Goal: Task Accomplishment & Management: Use online tool/utility

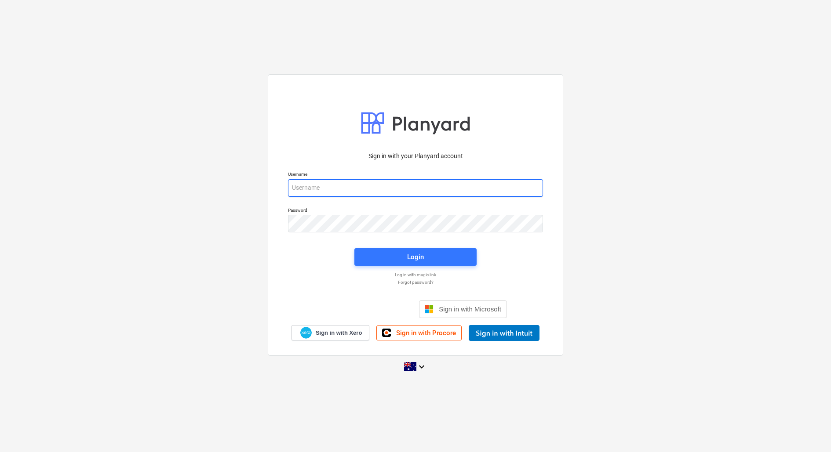
click at [335, 181] on input "email" at bounding box center [415, 188] width 255 height 18
type input "[EMAIL_ADDRESS][DOMAIN_NAME]"
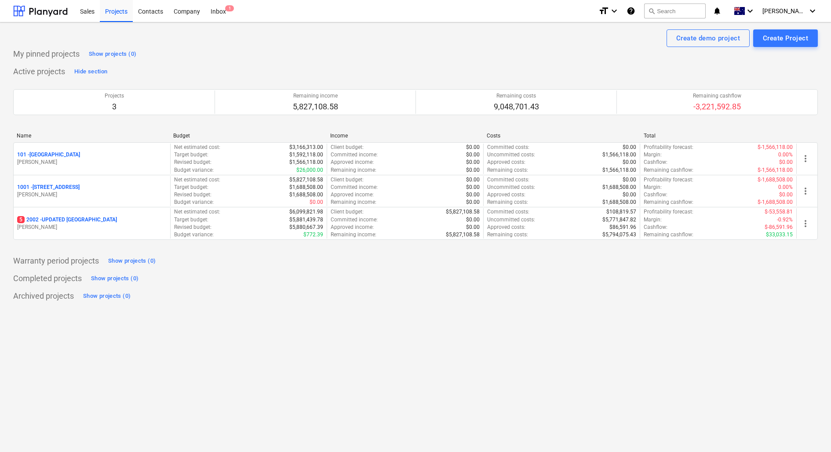
click at [156, 246] on div "Name Budget Income Costs Total 101 - [GEOGRAPHIC_DATA] [PERSON_NAME] Net estima…" at bounding box center [415, 188] width 804 height 125
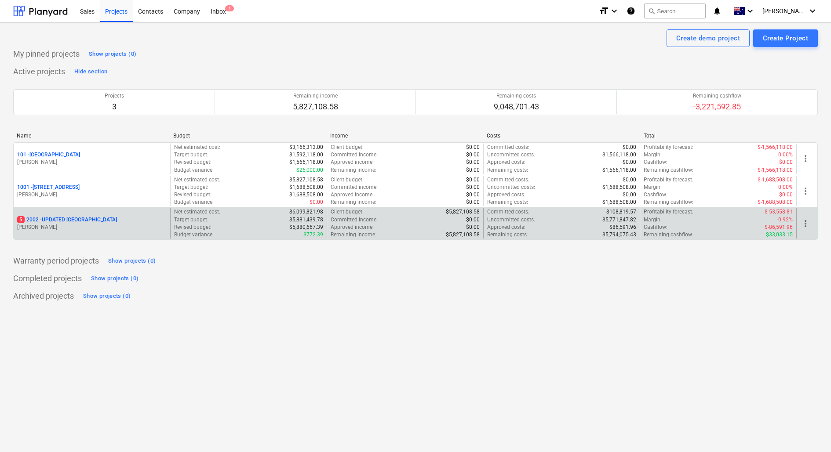
click at [116, 224] on p "[PERSON_NAME]" at bounding box center [91, 227] width 149 height 7
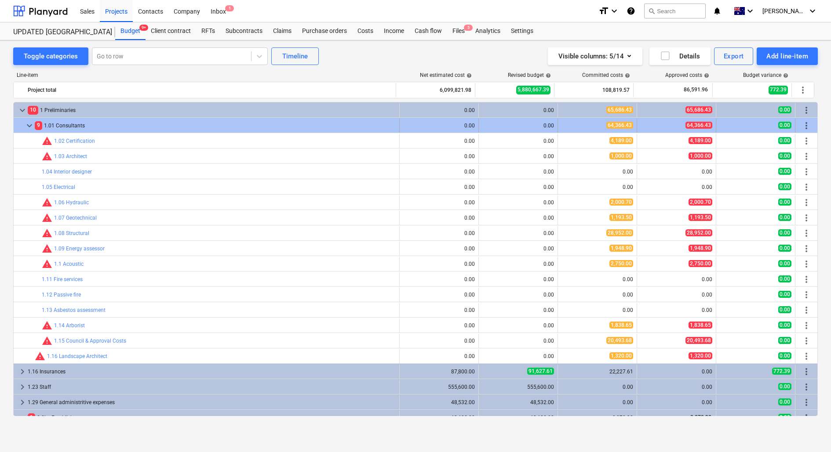
click at [91, 120] on div "9 1.01 Consultants" at bounding box center [215, 126] width 361 height 14
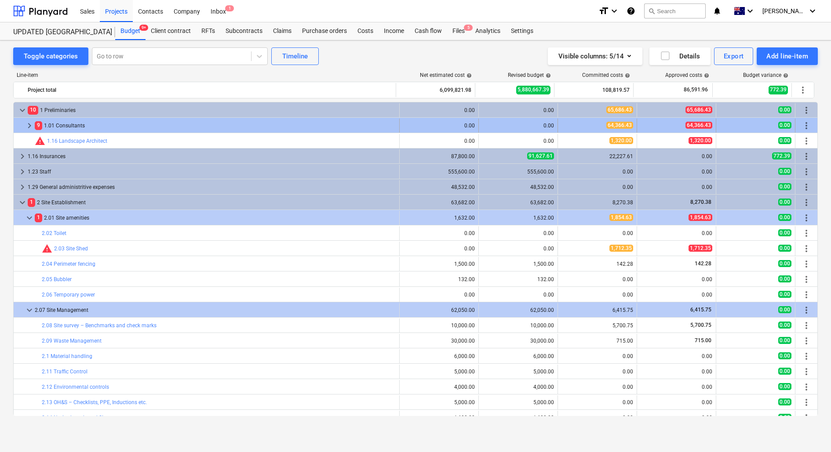
click at [28, 122] on span "keyboard_arrow_right" at bounding box center [29, 125] width 11 height 11
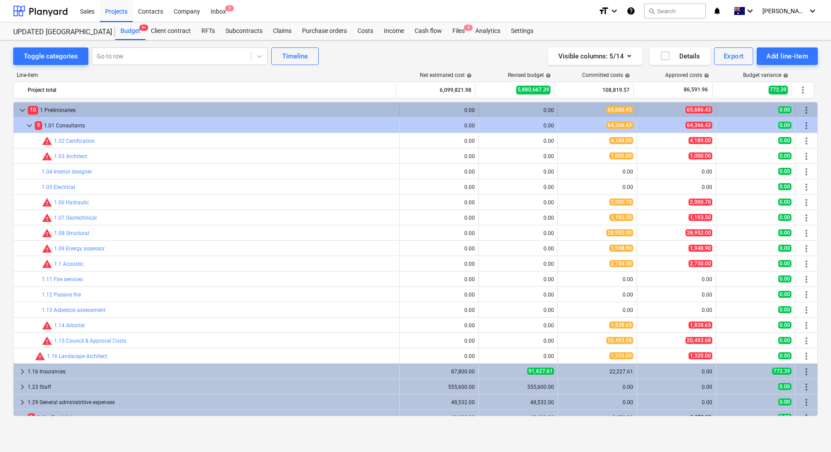
click at [26, 110] on span "keyboard_arrow_down" at bounding box center [22, 110] width 11 height 11
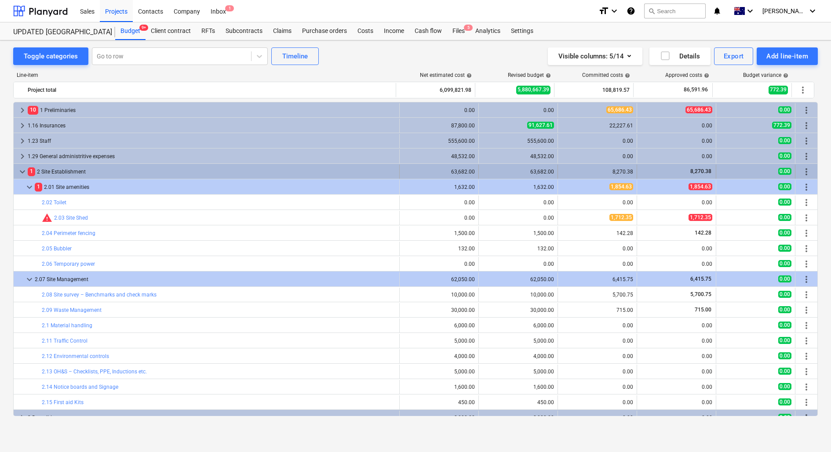
click at [21, 172] on span "keyboard_arrow_down" at bounding box center [22, 172] width 11 height 11
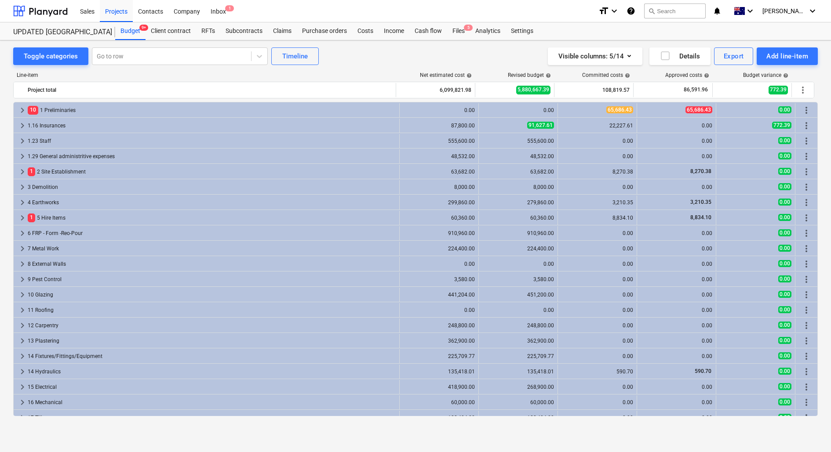
scroll to position [33, 0]
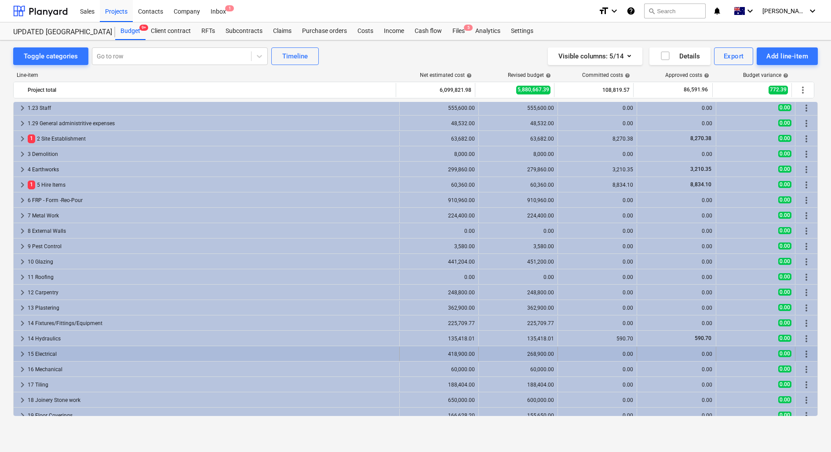
click at [91, 355] on div "15 Electrical" at bounding box center [212, 354] width 368 height 14
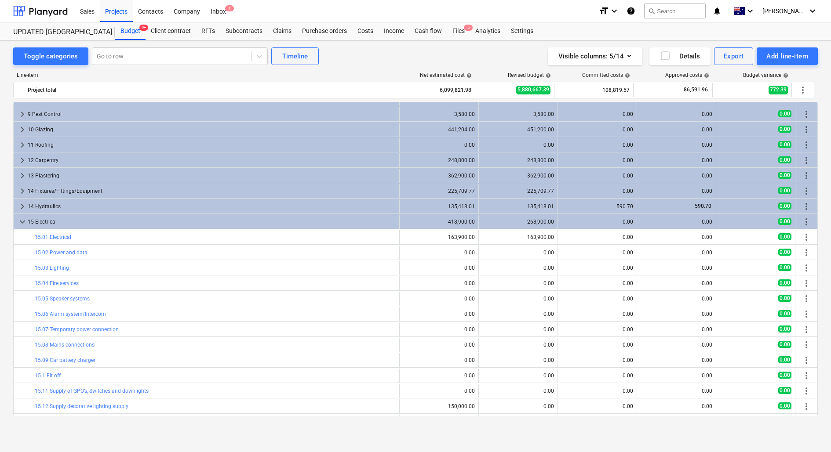
scroll to position [261, 0]
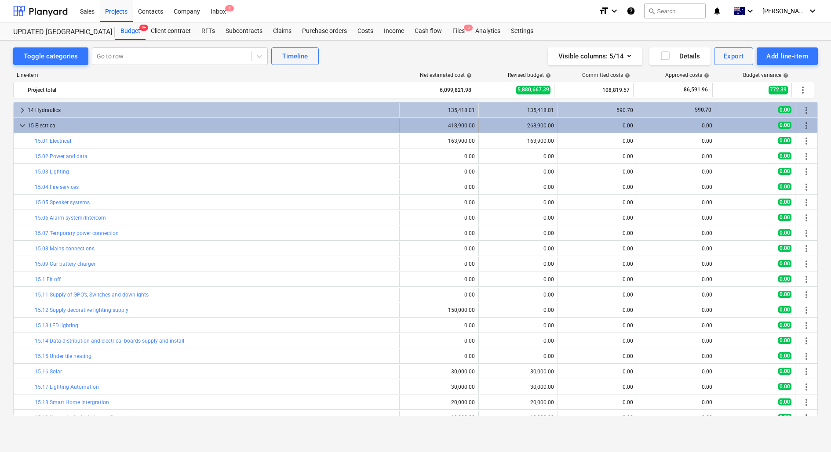
click at [25, 128] on span "keyboard_arrow_down" at bounding box center [22, 125] width 11 height 11
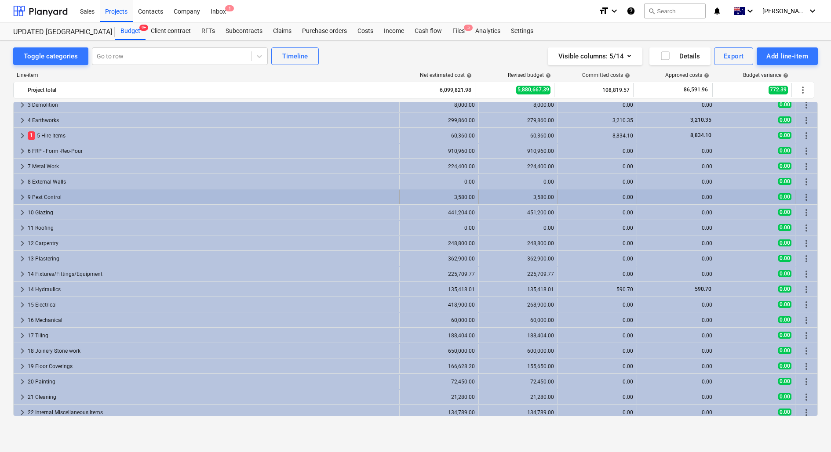
scroll to position [0, 0]
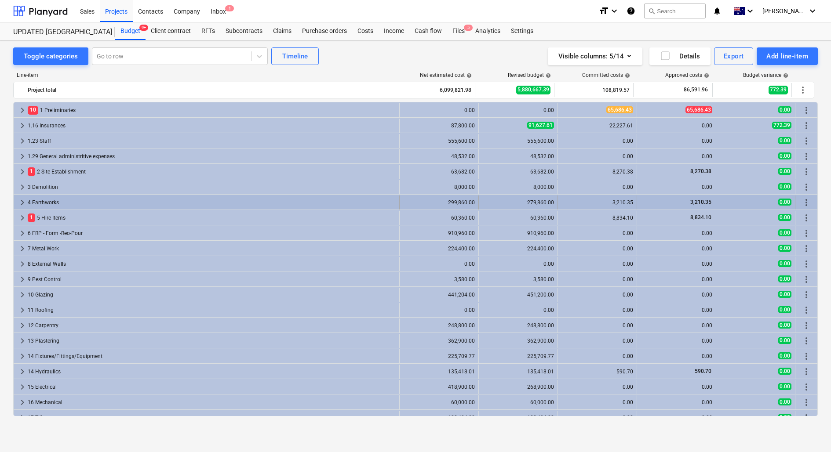
click at [63, 204] on div "4 Earthworks" at bounding box center [212, 203] width 368 height 14
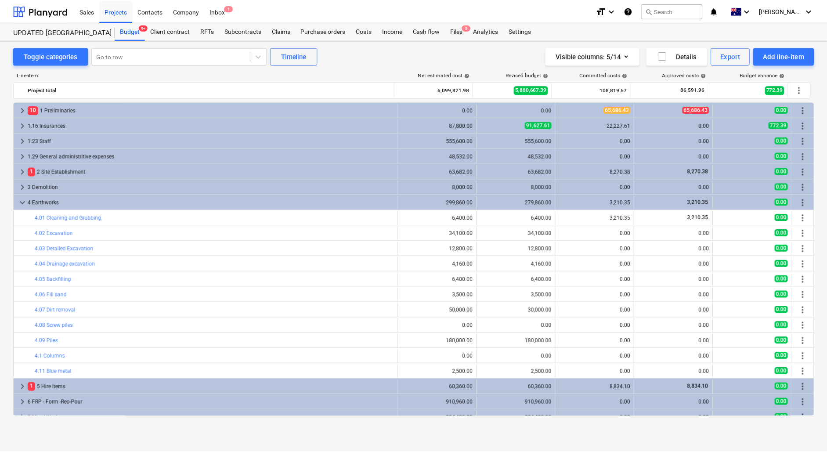
scroll to position [22, 0]
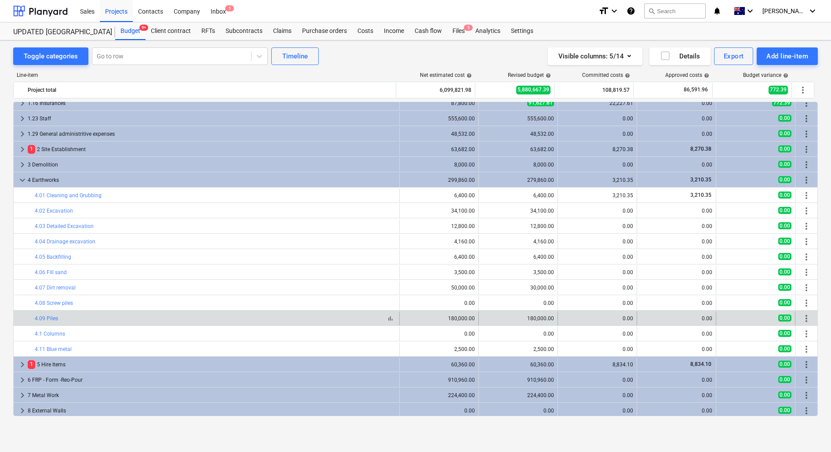
click at [174, 317] on div "bar_chart 4.09 Piles" at bounding box center [215, 319] width 361 height 6
click at [47, 318] on link "4.09 Piles" at bounding box center [46, 319] width 23 height 6
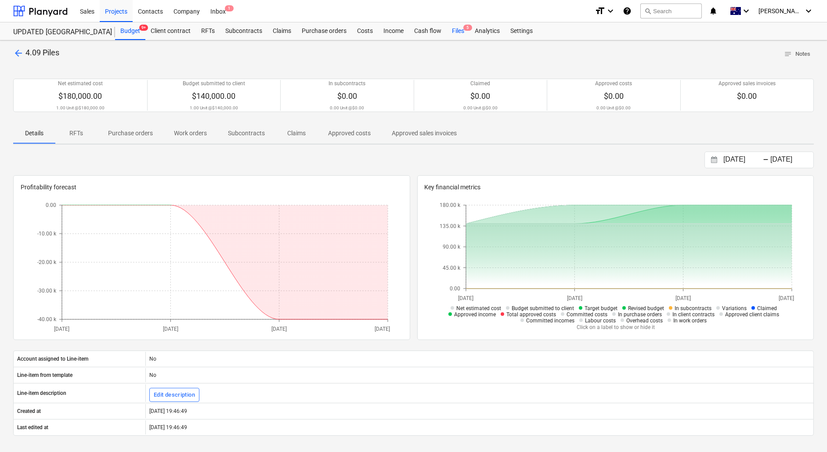
click at [451, 34] on div "Files 5" at bounding box center [458, 31] width 23 height 18
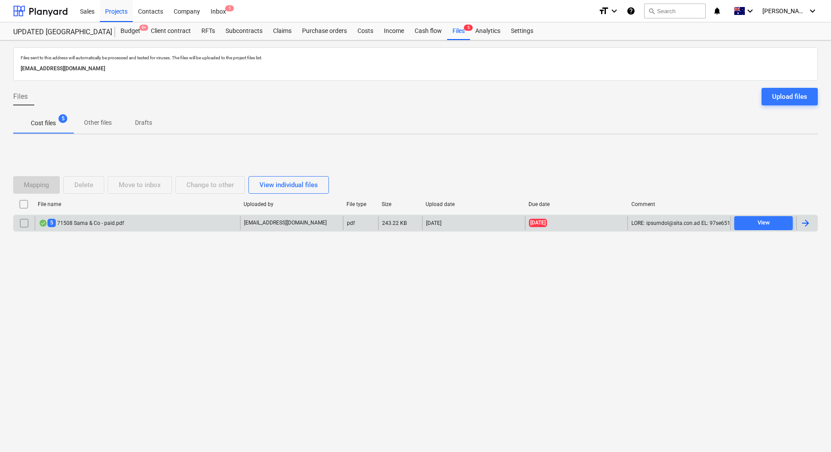
click at [154, 222] on div "5 71508 Sama & Co - paid.pdf" at bounding box center [137, 223] width 205 height 14
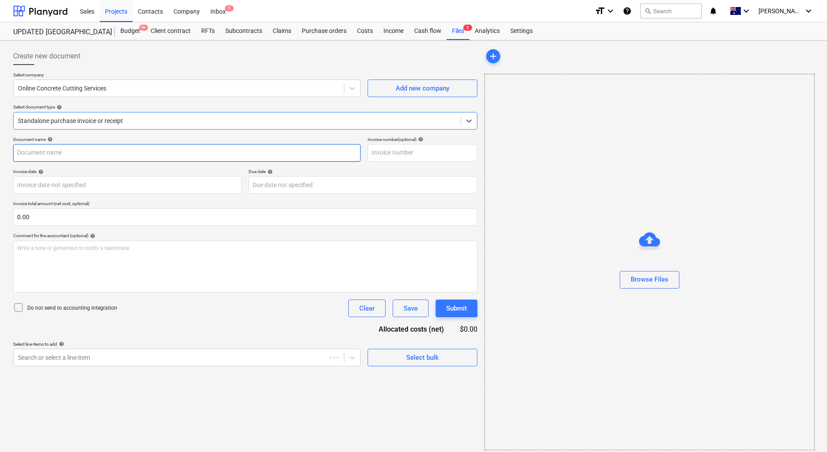
type input "00071508"
type input "[DATE]"
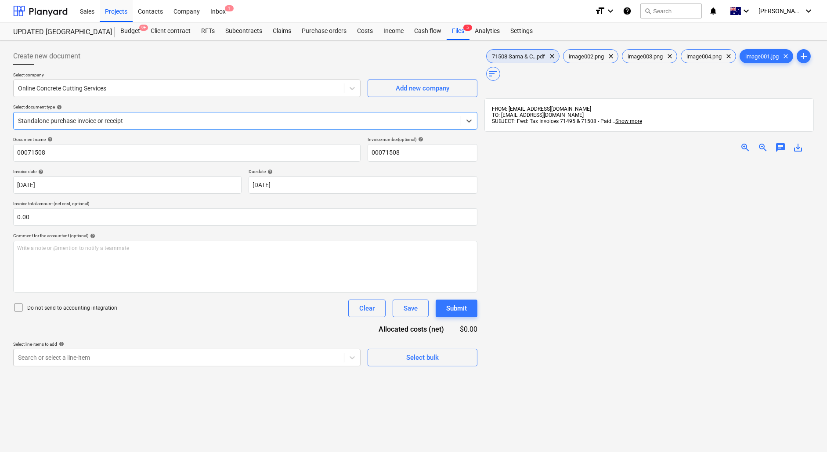
click at [532, 56] on span "71508 Sama & C...pdf" at bounding box center [519, 56] width 64 height 7
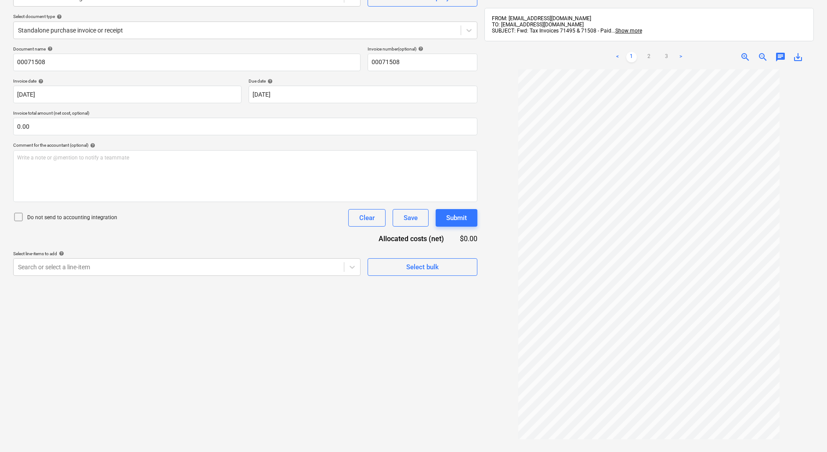
scroll to position [92, 0]
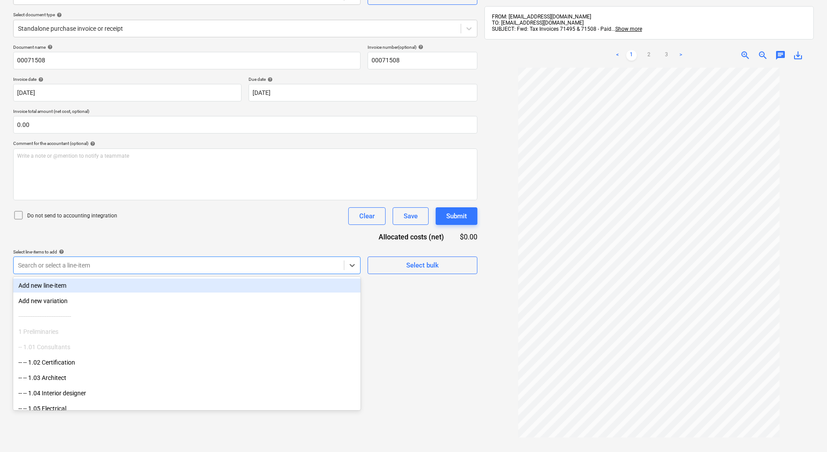
click at [112, 264] on div at bounding box center [179, 265] width 322 height 9
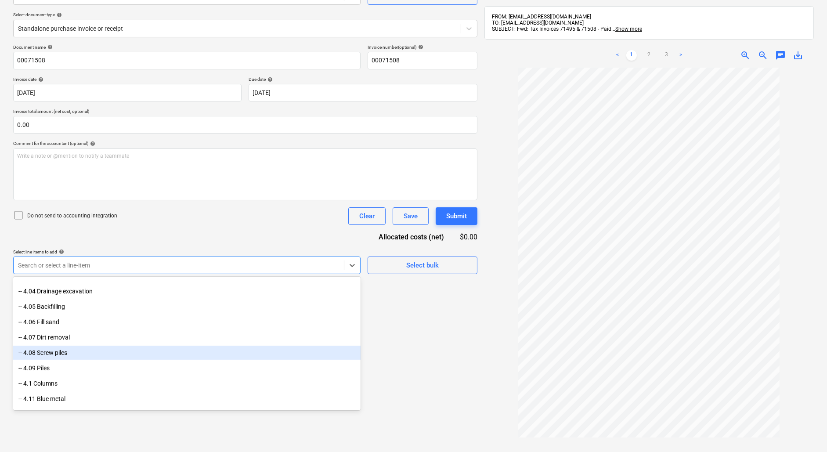
scroll to position [998, 0]
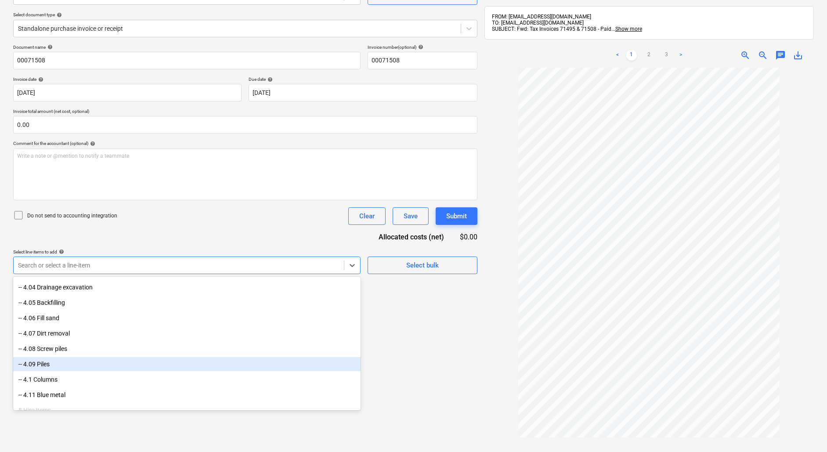
click at [70, 365] on div "-- 4.09 Piles" at bounding box center [187, 364] width 348 height 14
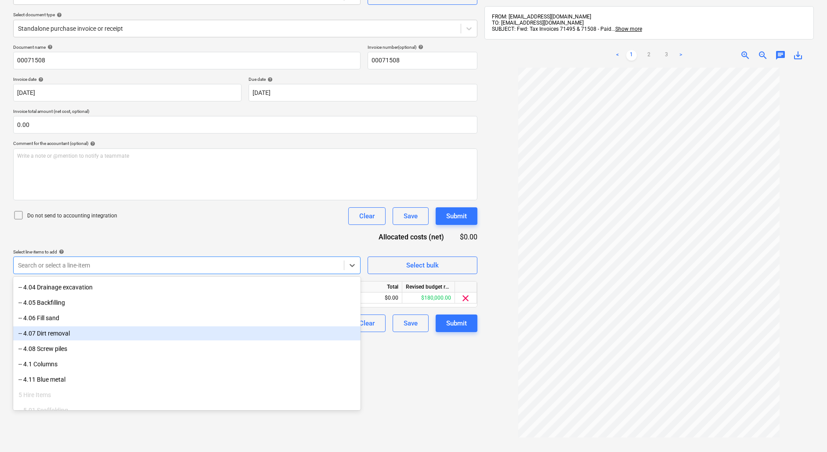
click at [464, 368] on div "Create new document Select company Online Concrete Cutting Services Add new com…" at bounding box center [246, 225] width 472 height 547
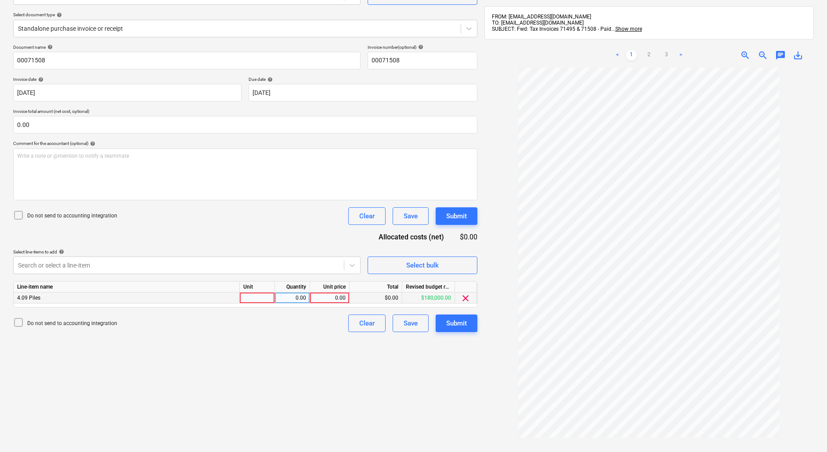
click at [170, 298] on div "4.09 Piles" at bounding box center [127, 298] width 226 height 11
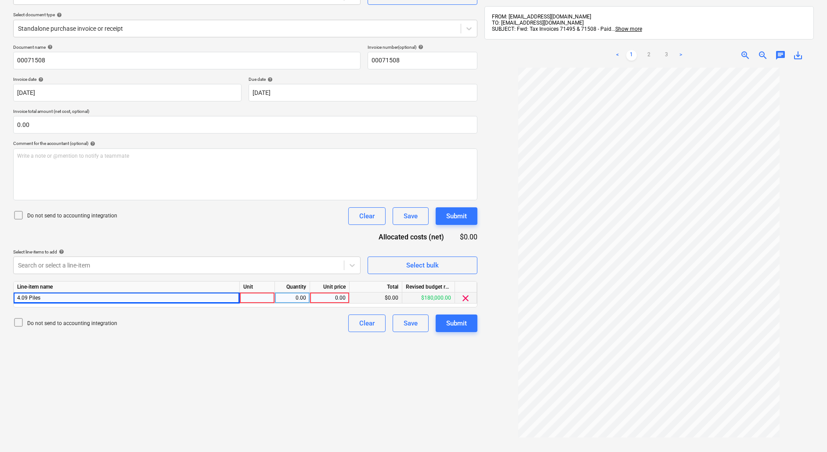
click at [265, 297] on div at bounding box center [257, 298] width 35 height 11
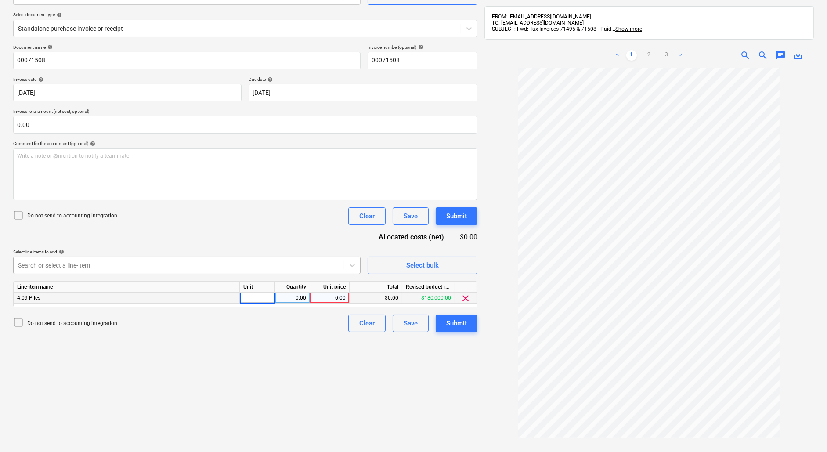
click at [243, 261] on div at bounding box center [179, 265] width 322 height 9
click at [104, 266] on div at bounding box center [179, 265] width 322 height 9
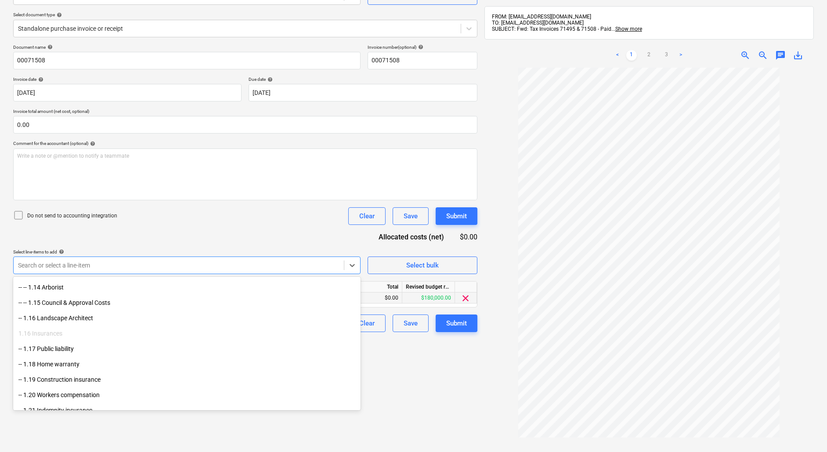
scroll to position [259, 0]
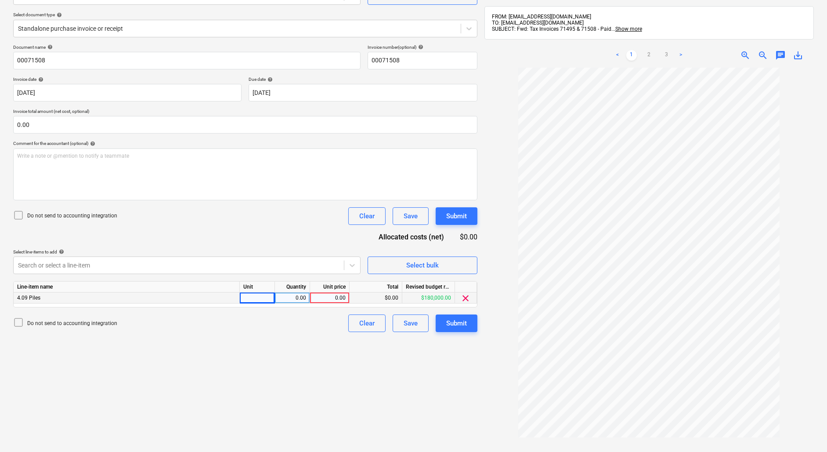
click at [481, 410] on div "71508 Sama & C...pdf clear image002.png clear image003.png clear image004.png c…" at bounding box center [649, 225] width 337 height 547
click at [367, 327] on div "Clear" at bounding box center [366, 323] width 15 height 11
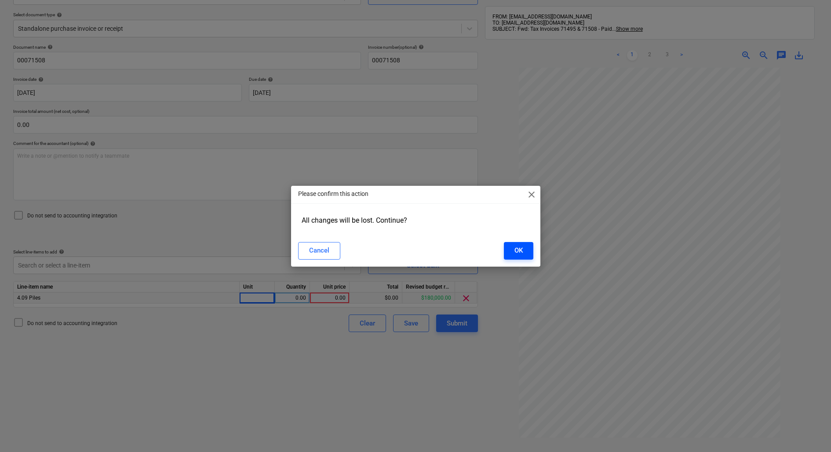
click at [508, 256] on button "OK" at bounding box center [518, 251] width 29 height 18
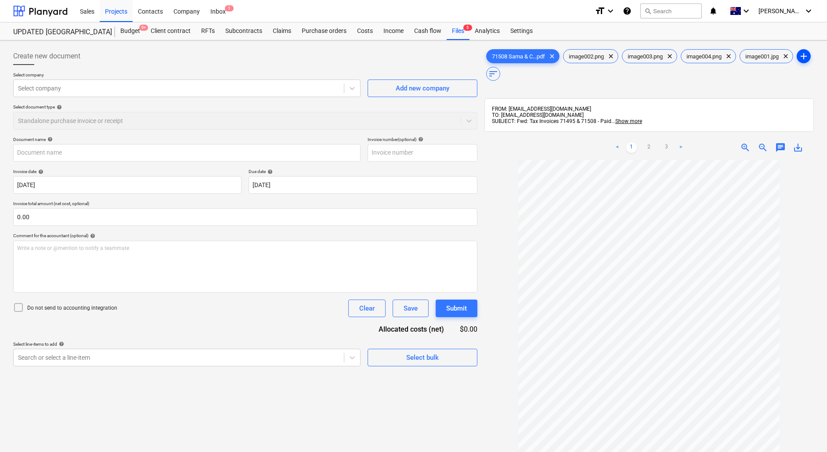
click at [799, 62] on span "add" at bounding box center [804, 56] width 11 height 11
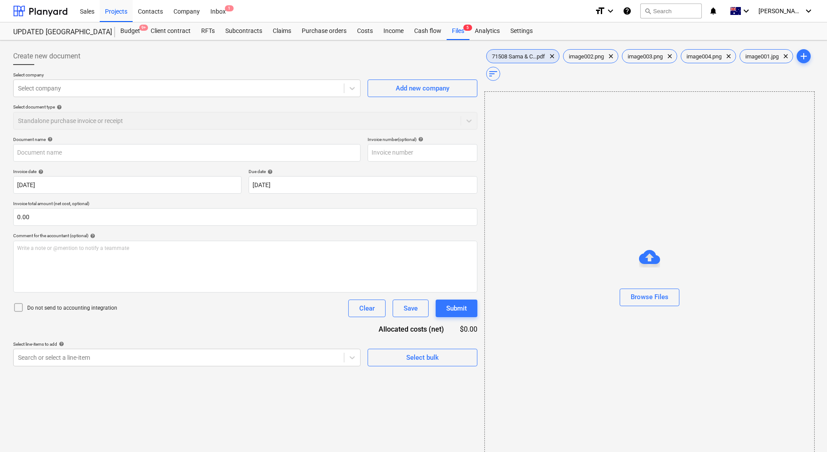
click at [526, 51] on div "71508 Sama & C...pdf clear" at bounding box center [522, 56] width 73 height 14
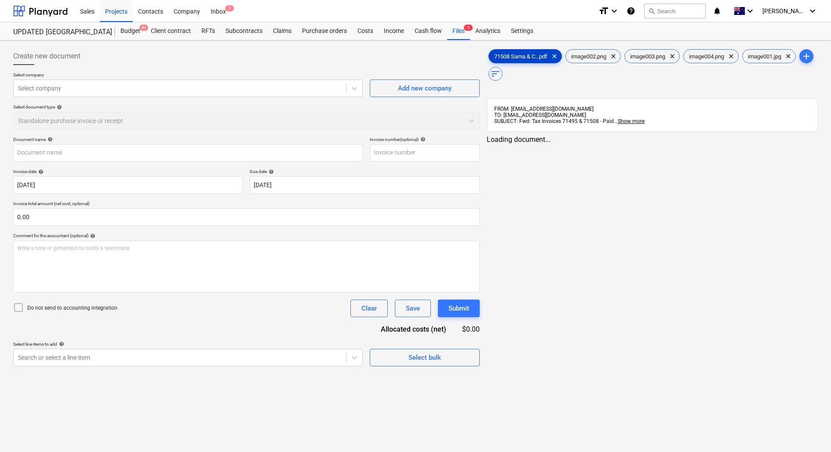
click at [531, 57] on span "71508 Sama & C...pdf" at bounding box center [521, 56] width 64 height 7
click at [609, 56] on span "clear" at bounding box center [611, 56] width 11 height 11
type input "00071508"
